Goal: Information Seeking & Learning: Learn about a topic

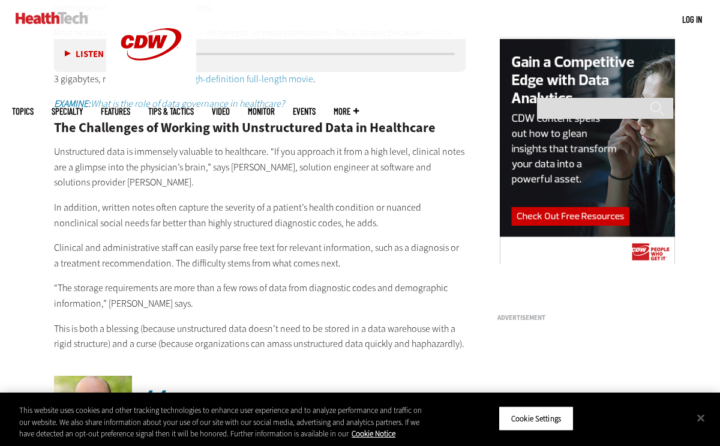
scroll to position [1171, 0]
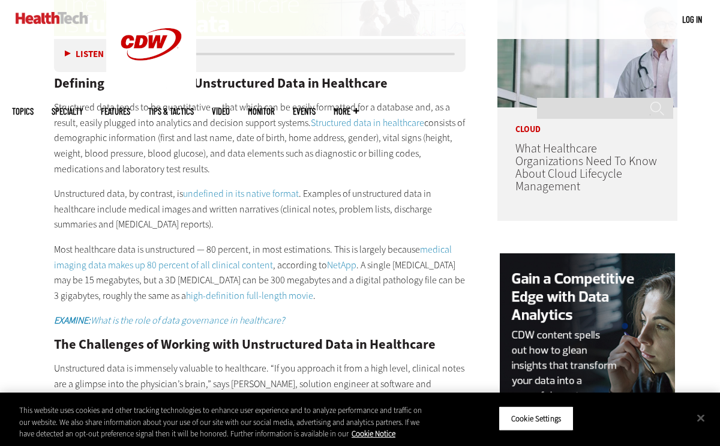
scroll to position [944, 0]
